Goal: Task Accomplishment & Management: Manage account settings

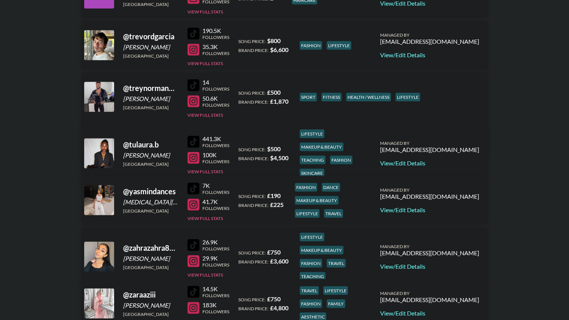
scroll to position [1842, 0]
click at [448, 159] on link "View/Edit Details" at bounding box center [429, 162] width 99 height 7
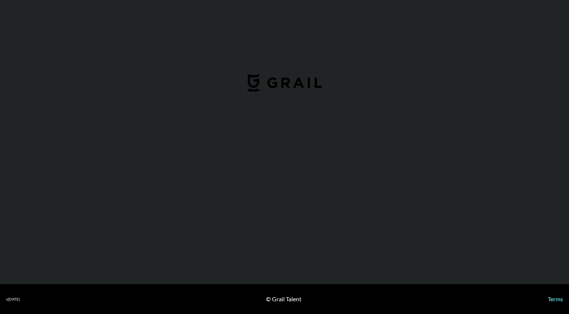
select select "USD"
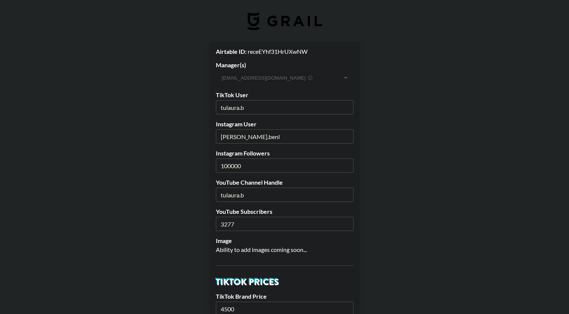
click at [254, 134] on input "[PERSON_NAME].benl" at bounding box center [285, 136] width 138 height 14
type input "tulaura.b"
click at [251, 166] on input "100000" at bounding box center [285, 166] width 138 height 14
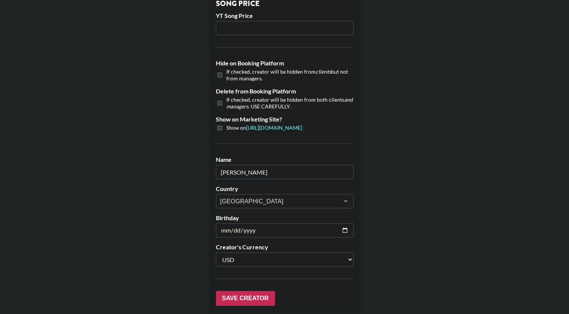
scroll to position [700, 0]
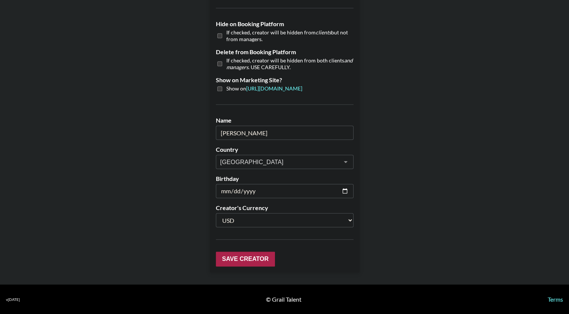
type input "175000"
click at [246, 260] on input "Save Creator" at bounding box center [245, 259] width 59 height 15
